Goal: Information Seeking & Learning: Understand process/instructions

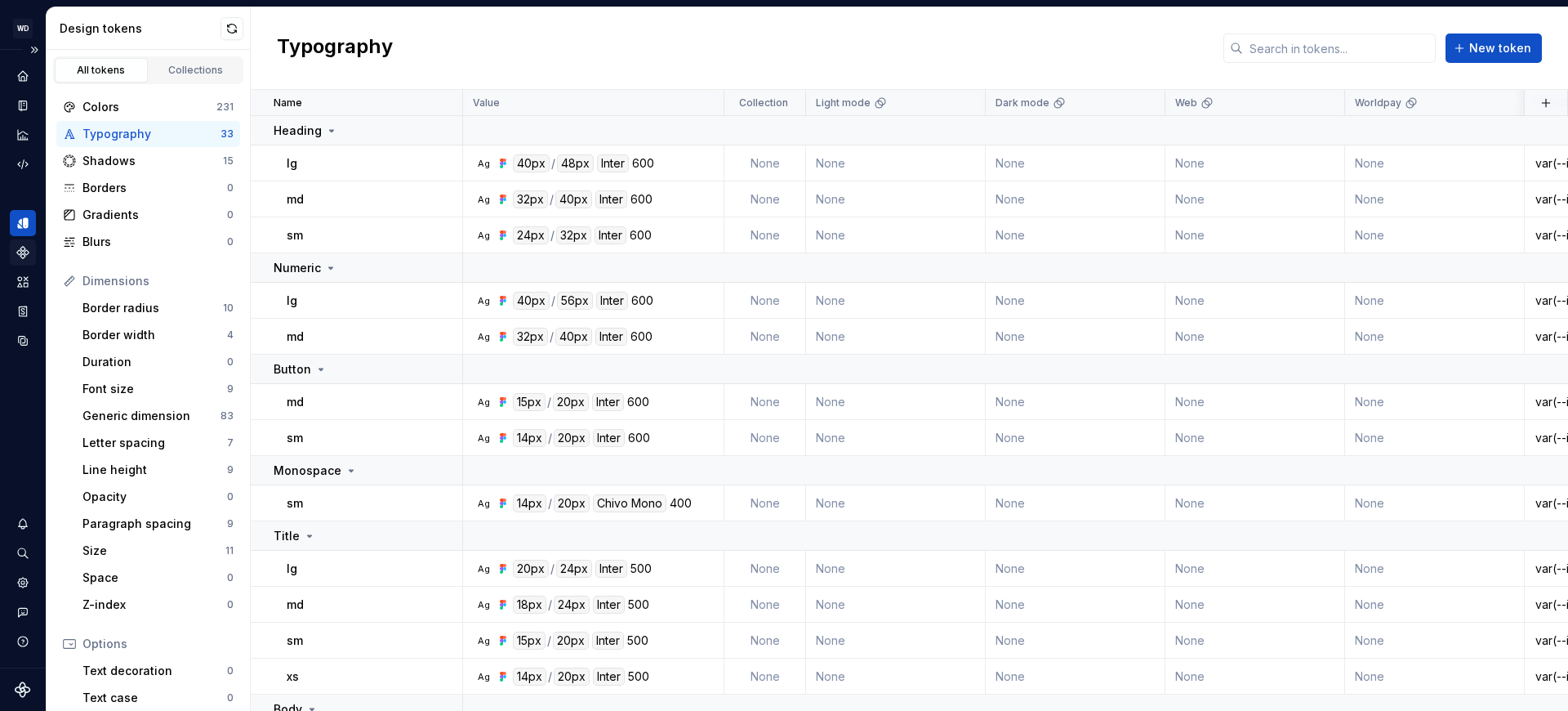
click at [16, 253] on icon "Components" at bounding box center [23, 253] width 15 height 15
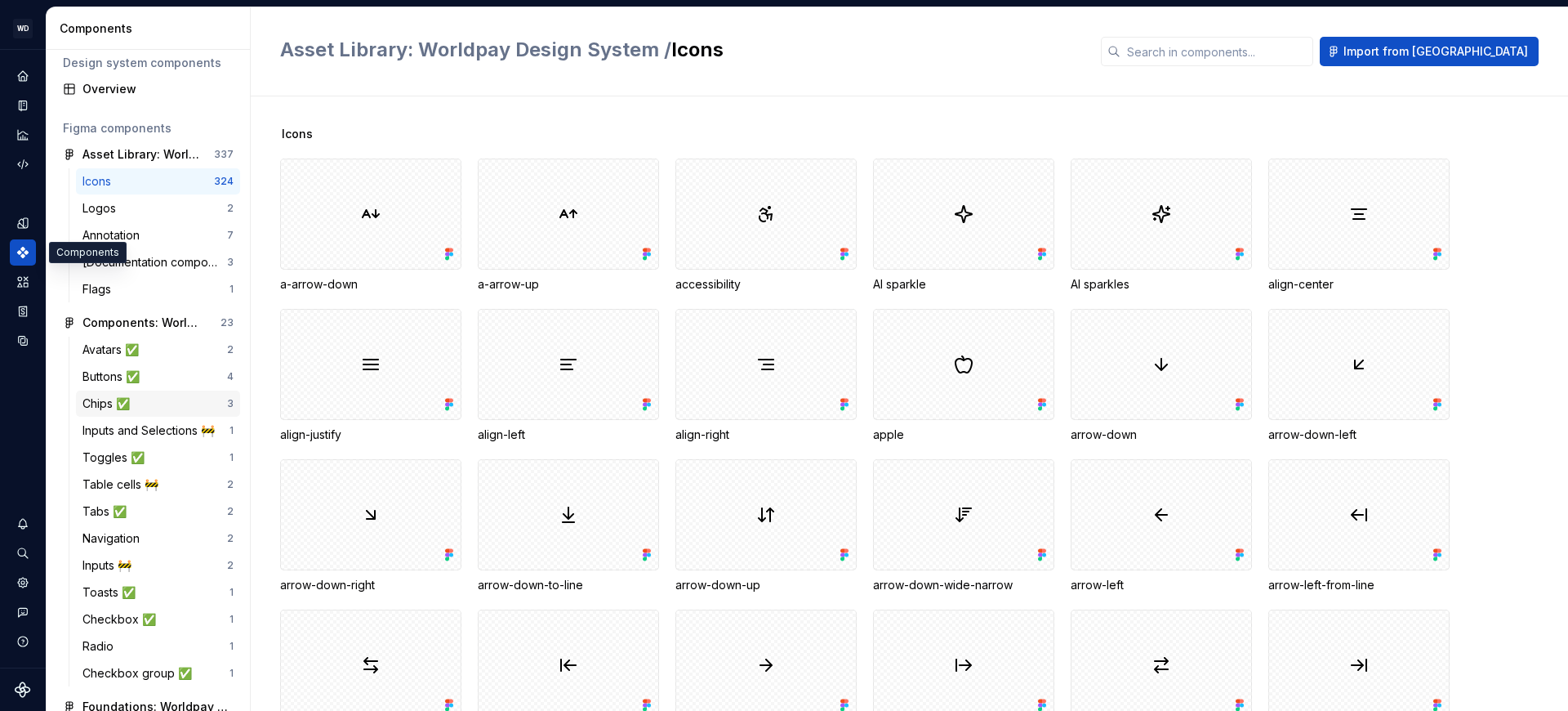
scroll to position [20, 0]
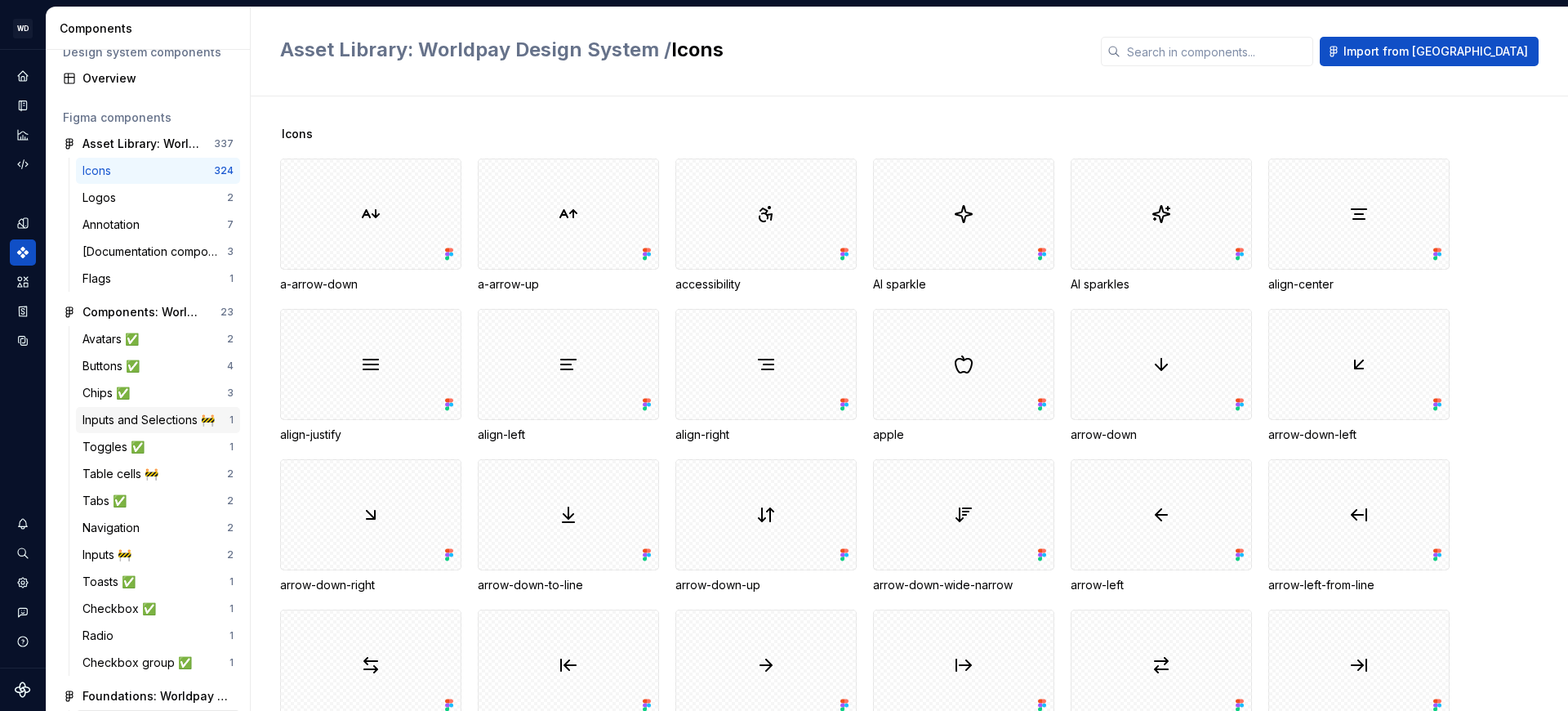
click at [142, 416] on div "Inputs and Selections 🚧" at bounding box center [152, 420] width 139 height 17
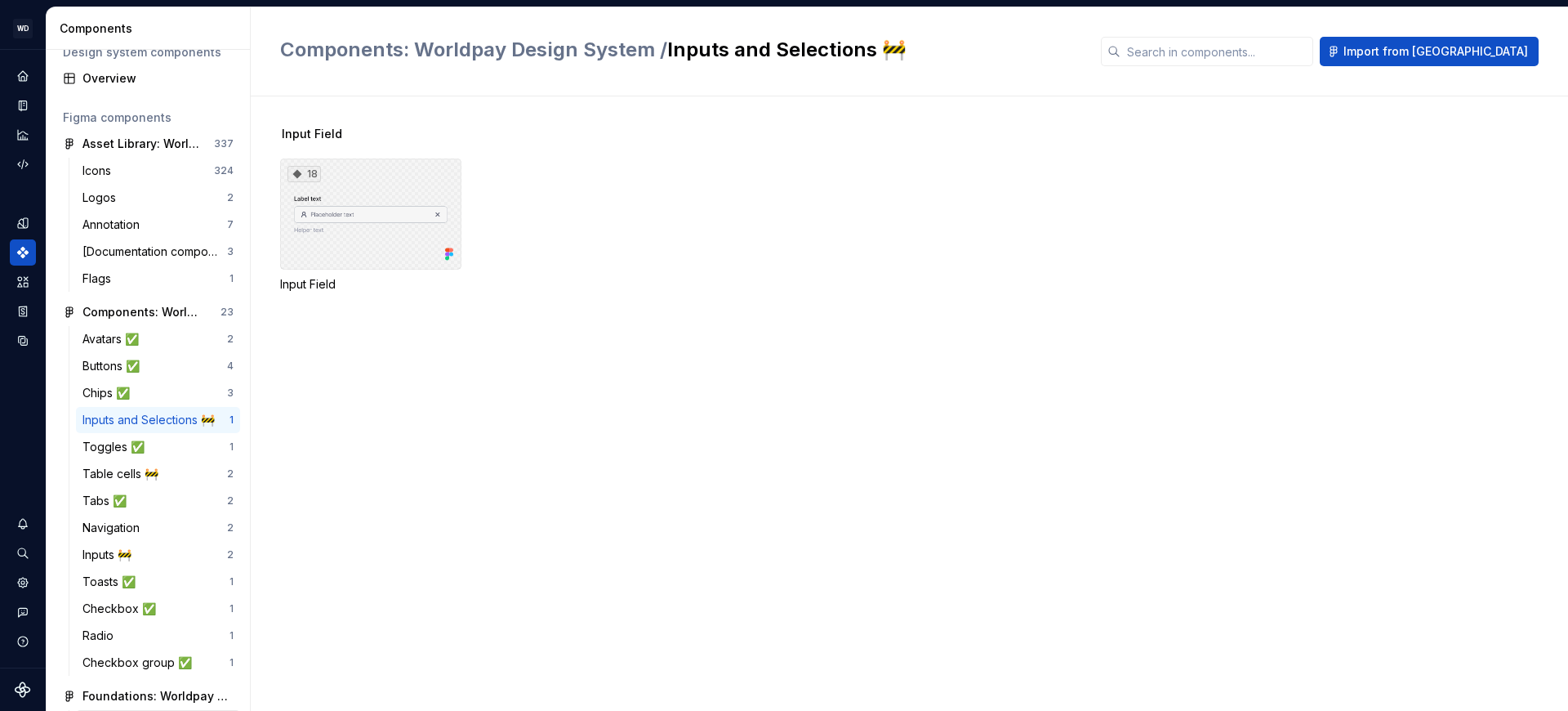
click at [359, 223] on div "18" at bounding box center [371, 214] width 181 height 111
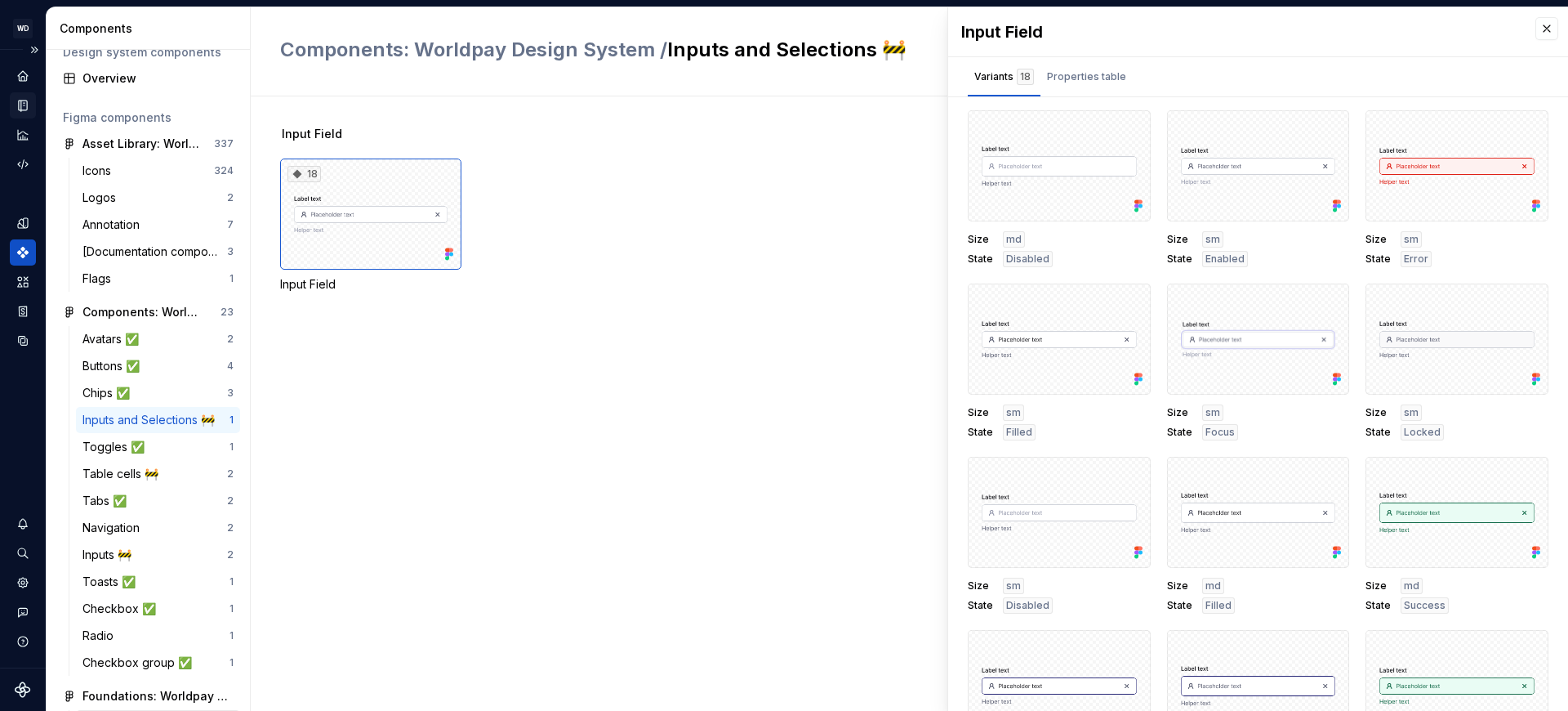
click at [18, 94] on div "Documentation" at bounding box center [23, 105] width 26 height 26
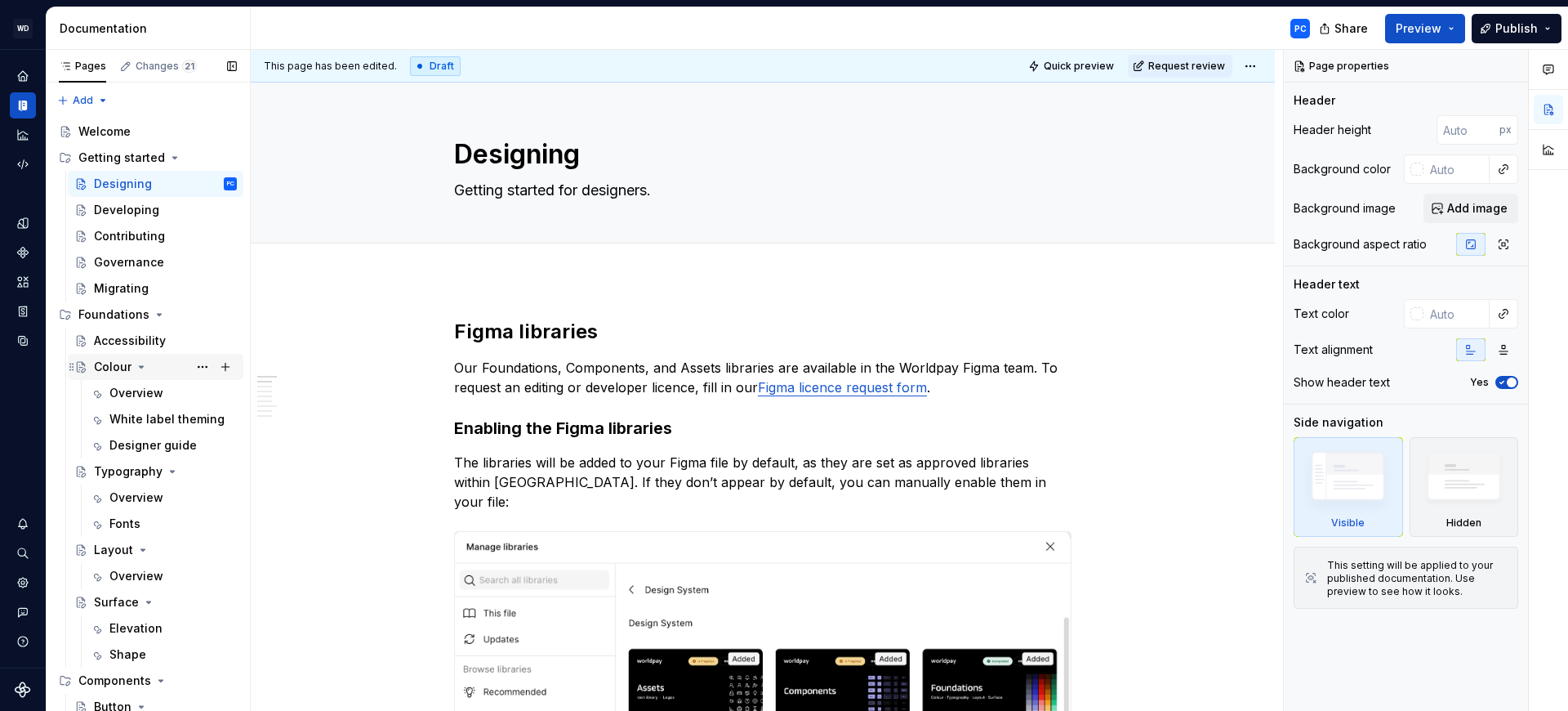
scroll to position [214, 0]
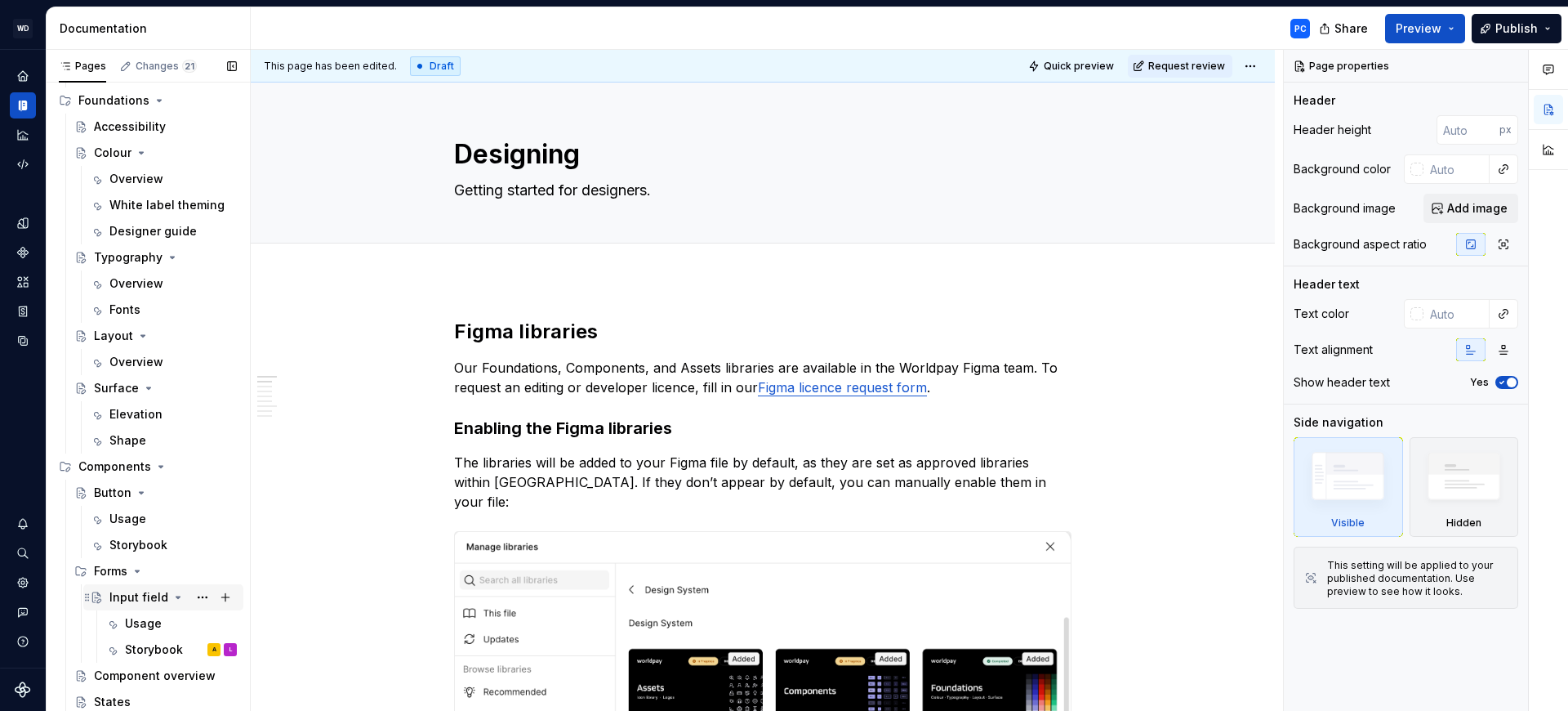
click at [137, 591] on div "Input field" at bounding box center [139, 597] width 58 height 17
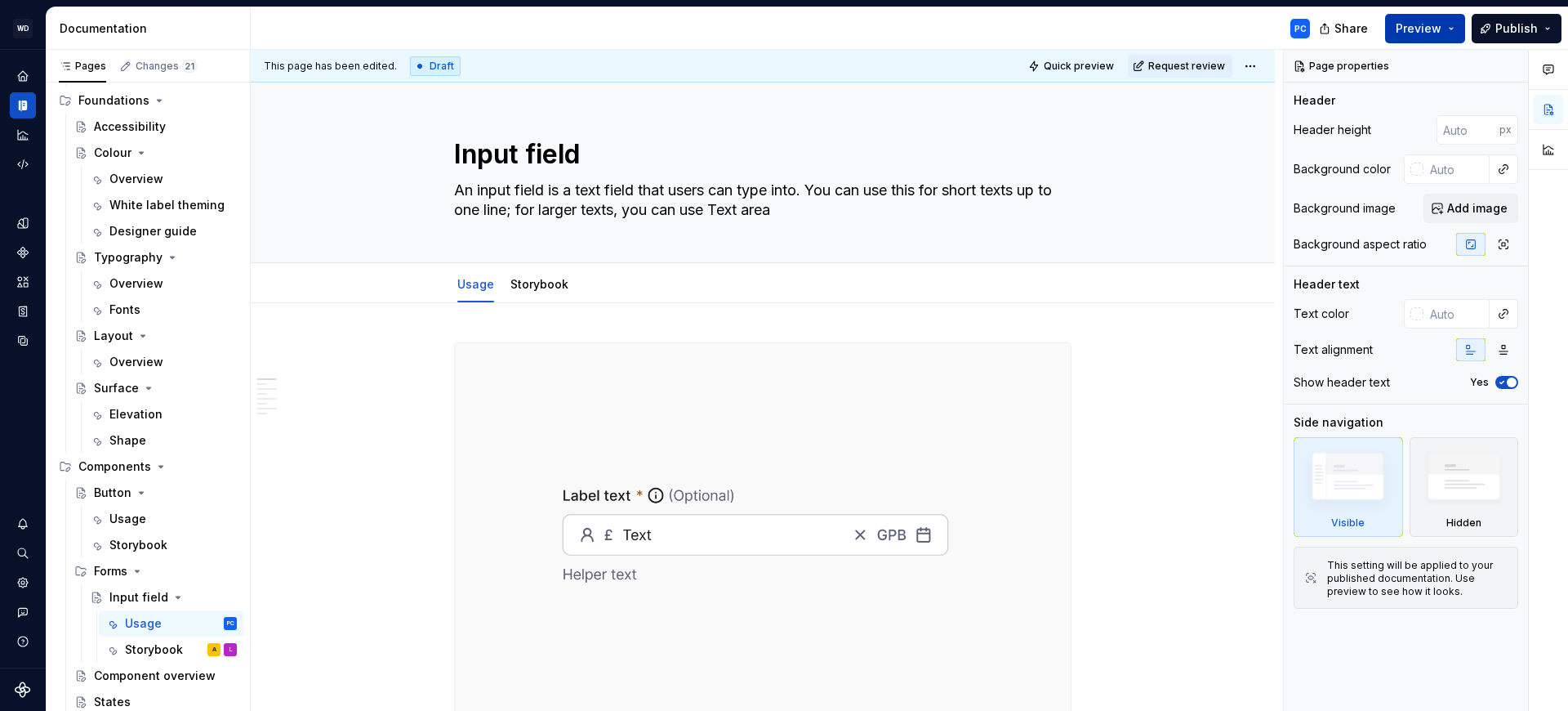
click at [1435, 33] on span "Preview" at bounding box center [1419, 28] width 46 height 17
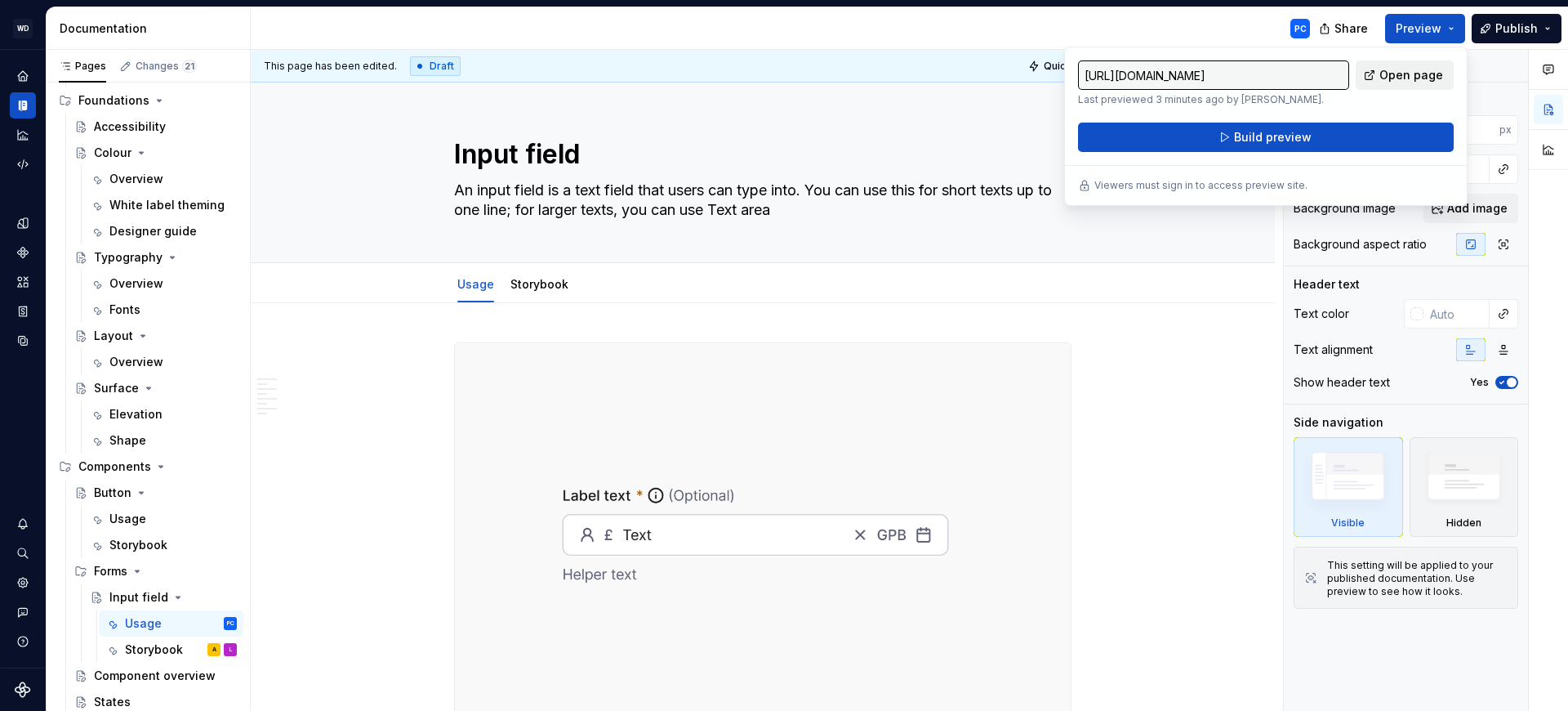
click at [1412, 79] on span "Open page" at bounding box center [1411, 75] width 63 height 17
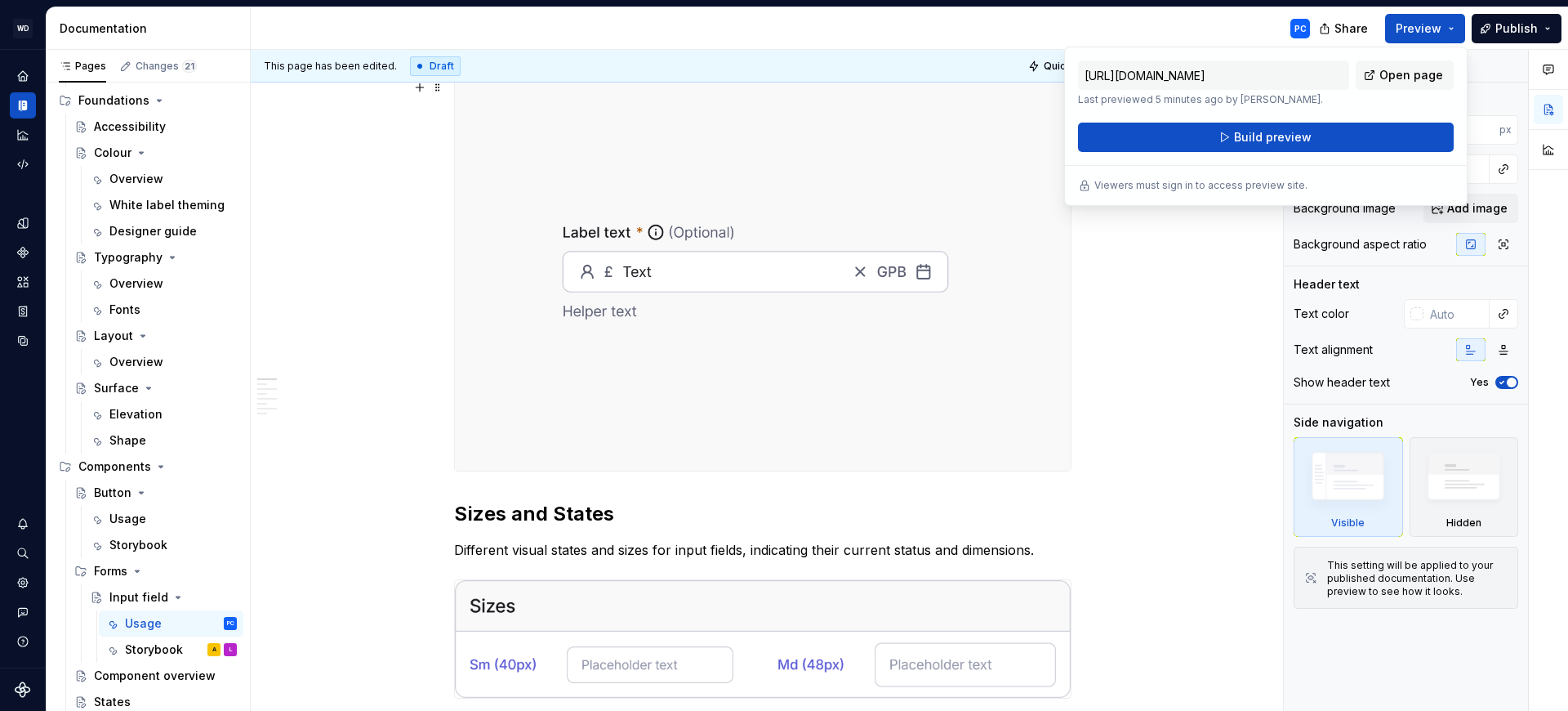
scroll to position [93, 0]
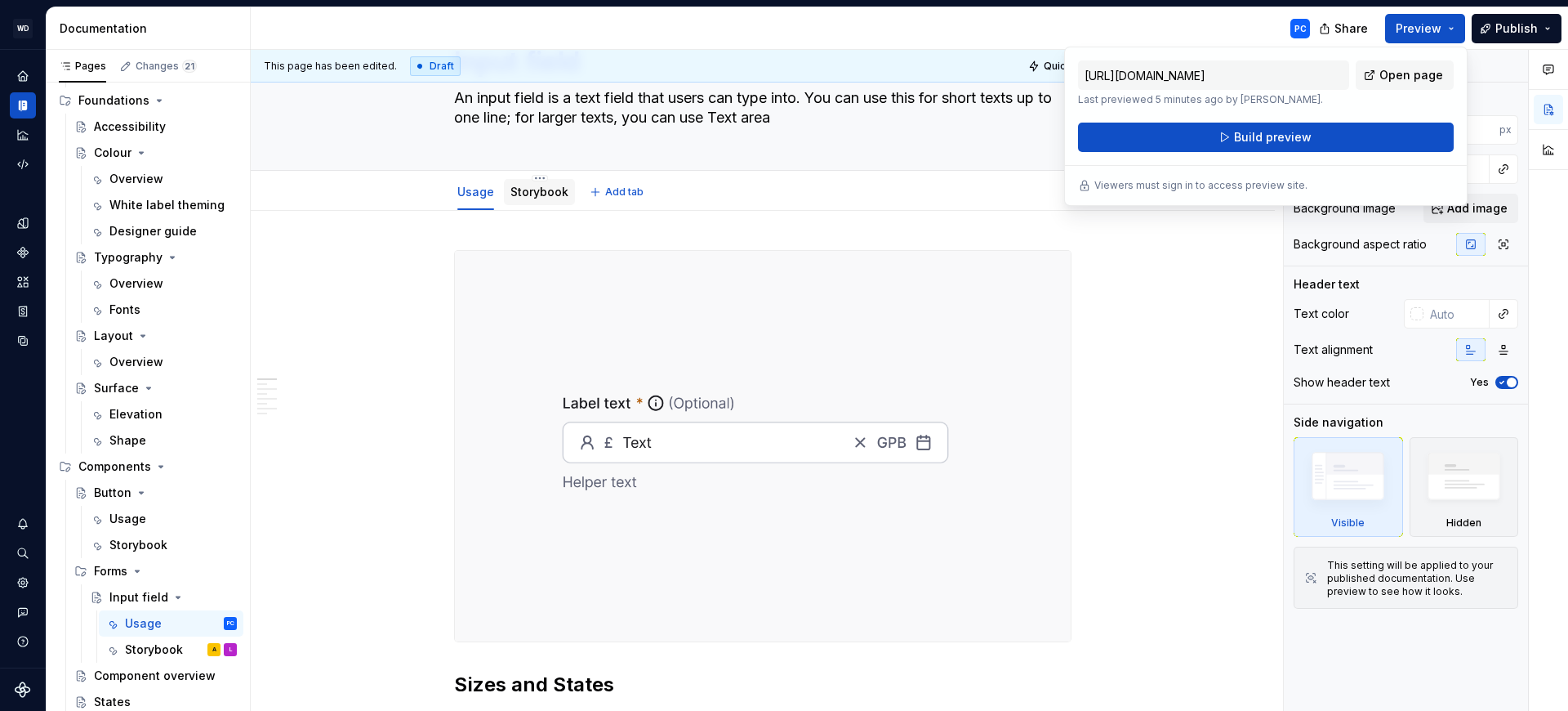
click at [546, 193] on link "Storybook" at bounding box center [539, 191] width 58 height 14
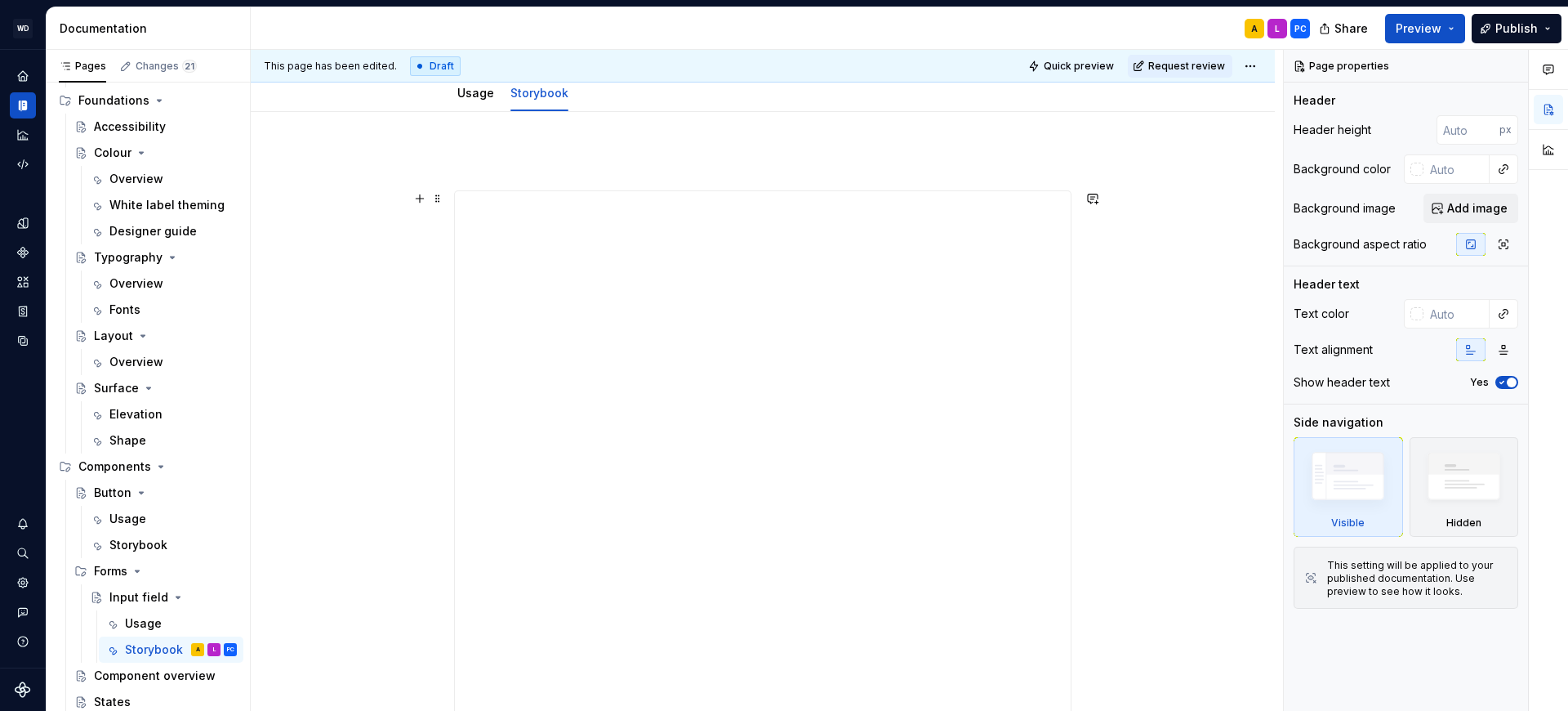
scroll to position [280, 0]
type textarea "*"
